Goal: Check status: Check status

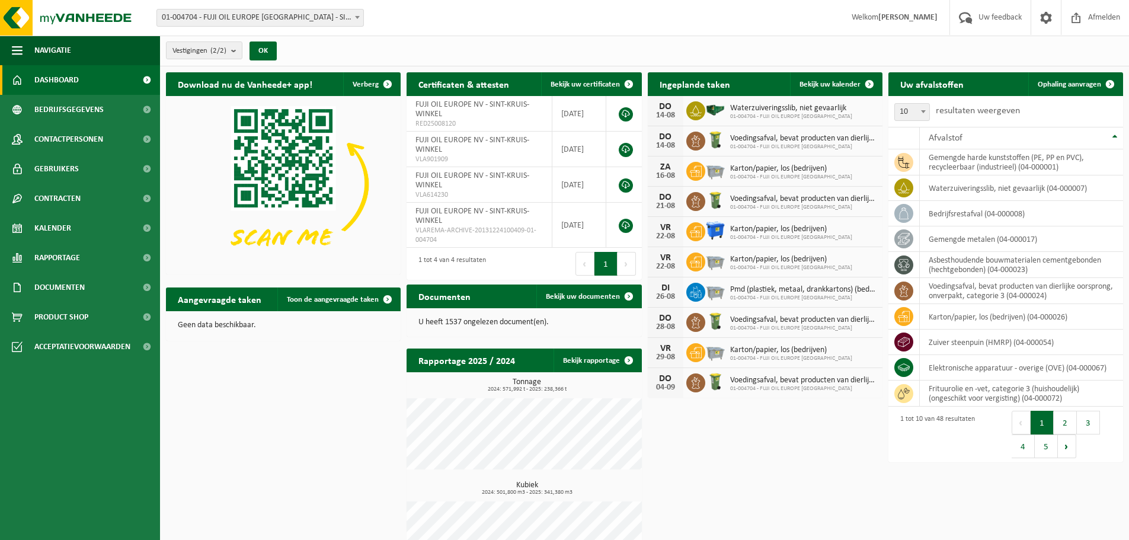
click at [824, 67] on div "Ingeplande taken Bekijk uw kalender [DATE] Waterzuiveringsslib, niet gevaarlijk…" at bounding box center [765, 234] width 241 height 337
click at [822, 84] on span "Bekijk uw kalender" at bounding box center [829, 85] width 61 height 8
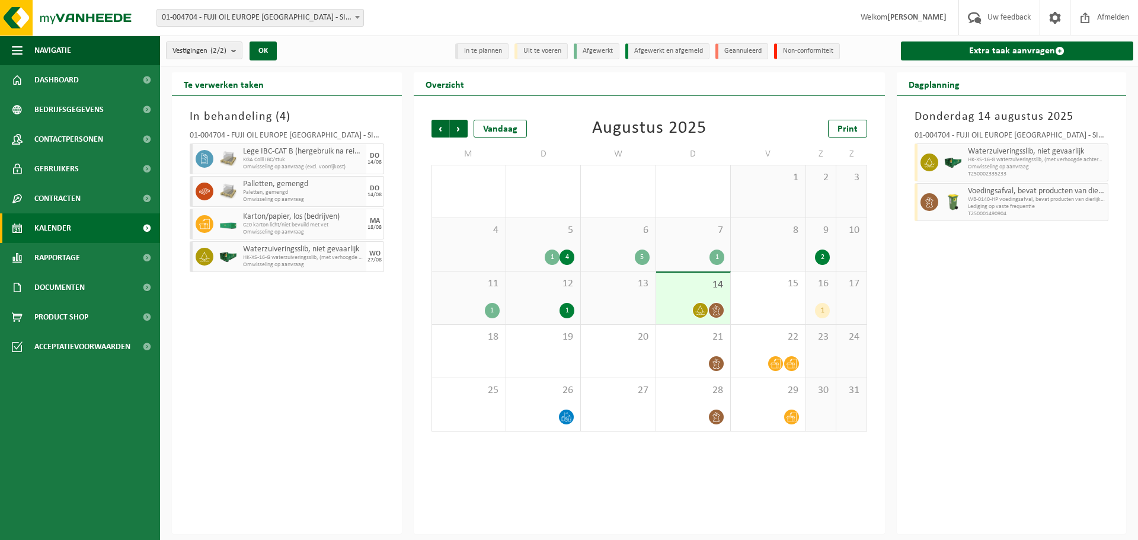
click at [824, 308] on div "1" at bounding box center [822, 310] width 15 height 15
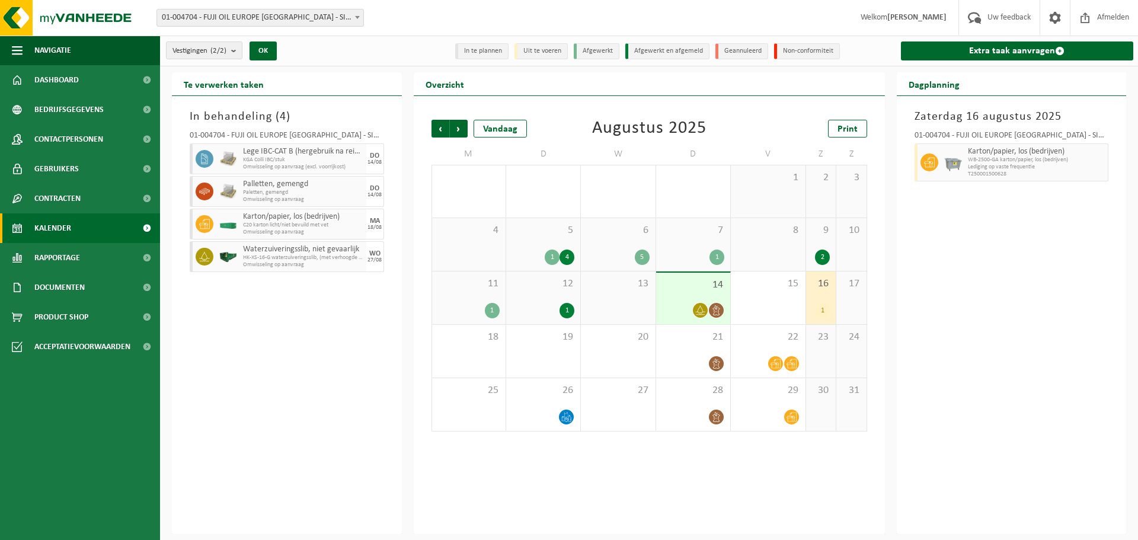
click at [722, 312] on span at bounding box center [716, 310] width 15 height 15
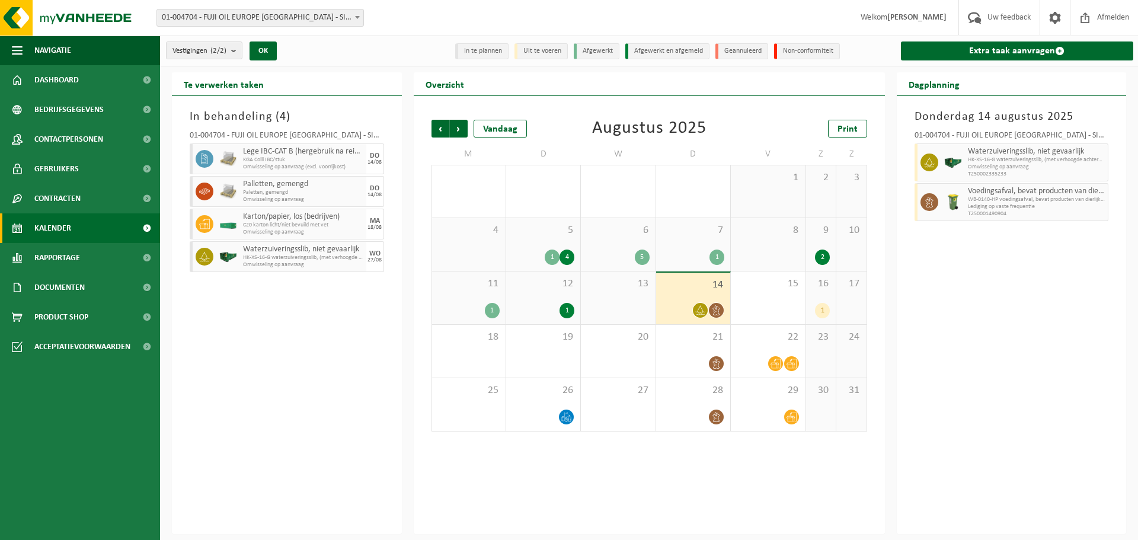
click at [698, 310] on icon at bounding box center [700, 310] width 10 height 10
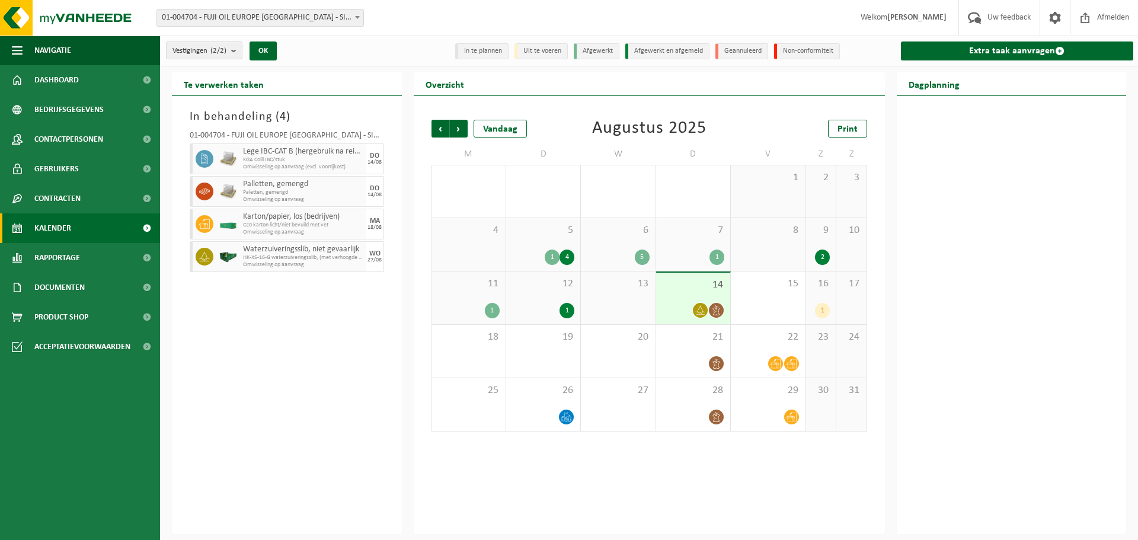
click at [697, 309] on icon at bounding box center [700, 310] width 10 height 10
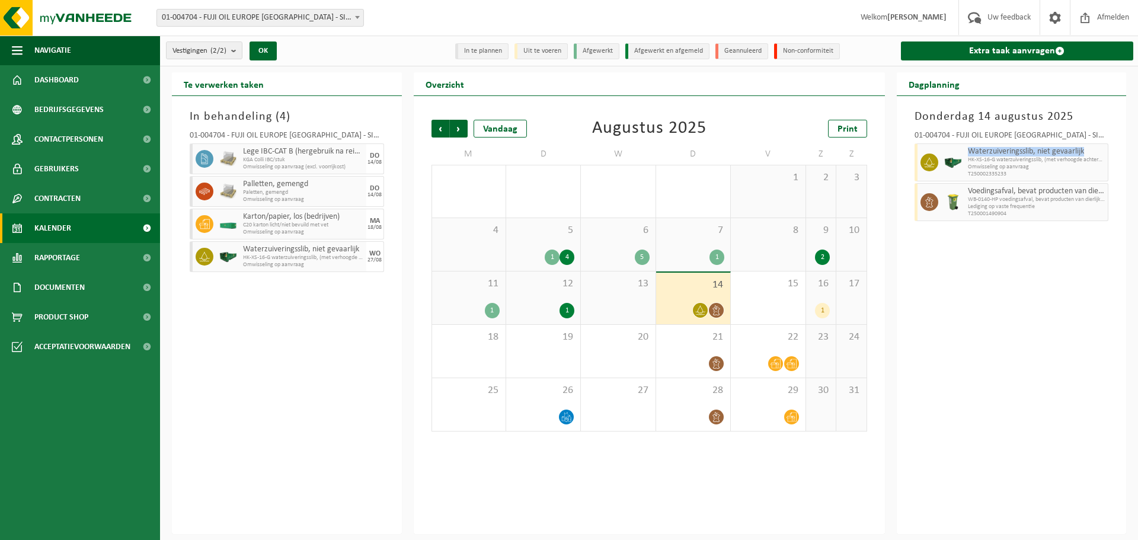
drag, startPoint x: 970, startPoint y: 151, endPoint x: 1093, endPoint y: 153, distance: 122.7
click at [1093, 153] on span "Waterzuiveringsslib, niet gevaarlijk" at bounding box center [1036, 151] width 137 height 9
click at [1001, 294] on div "Donderdag 14 augustus 2025 01-004704 - FUJI OIL EUROPE NV - SINT-KRUIS-WINKEL W…" at bounding box center [1011, 315] width 230 height 438
